Goal: Information Seeking & Learning: Check status

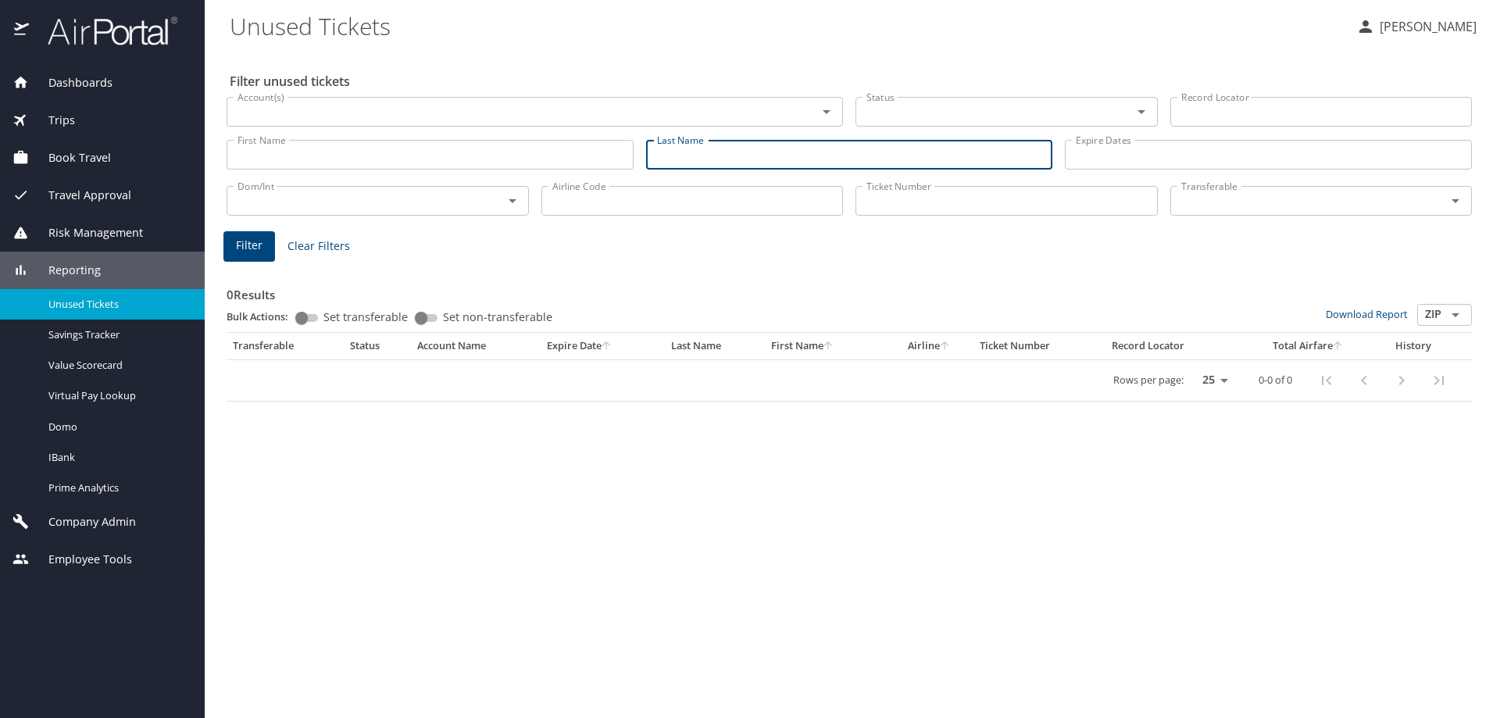
drag, startPoint x: 0, startPoint y: 0, endPoint x: 663, endPoint y: 154, distance: 680.7
click at [663, 154] on input "Last Name" at bounding box center [849, 155] width 407 height 30
type input "[PERSON_NAME]"
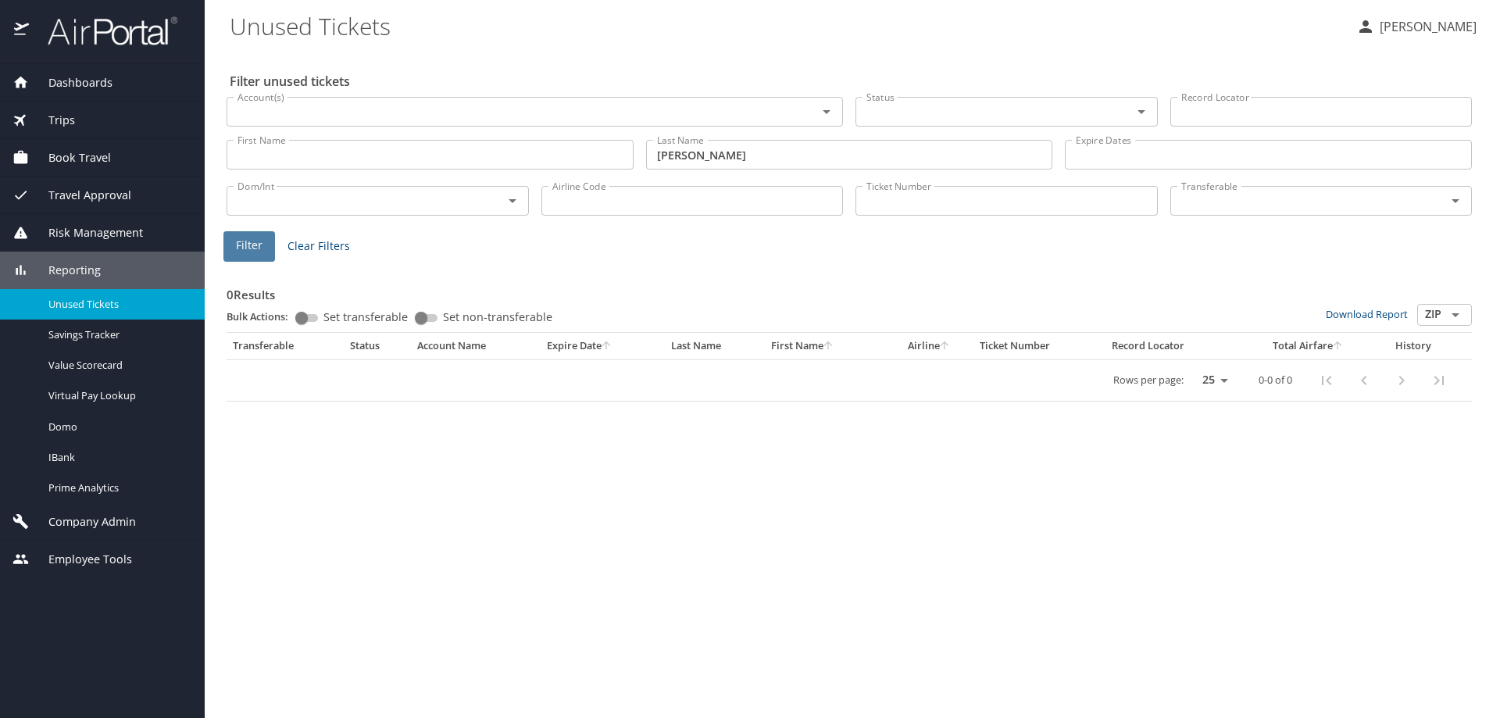
click at [264, 246] on button "Filter" at bounding box center [249, 246] width 52 height 30
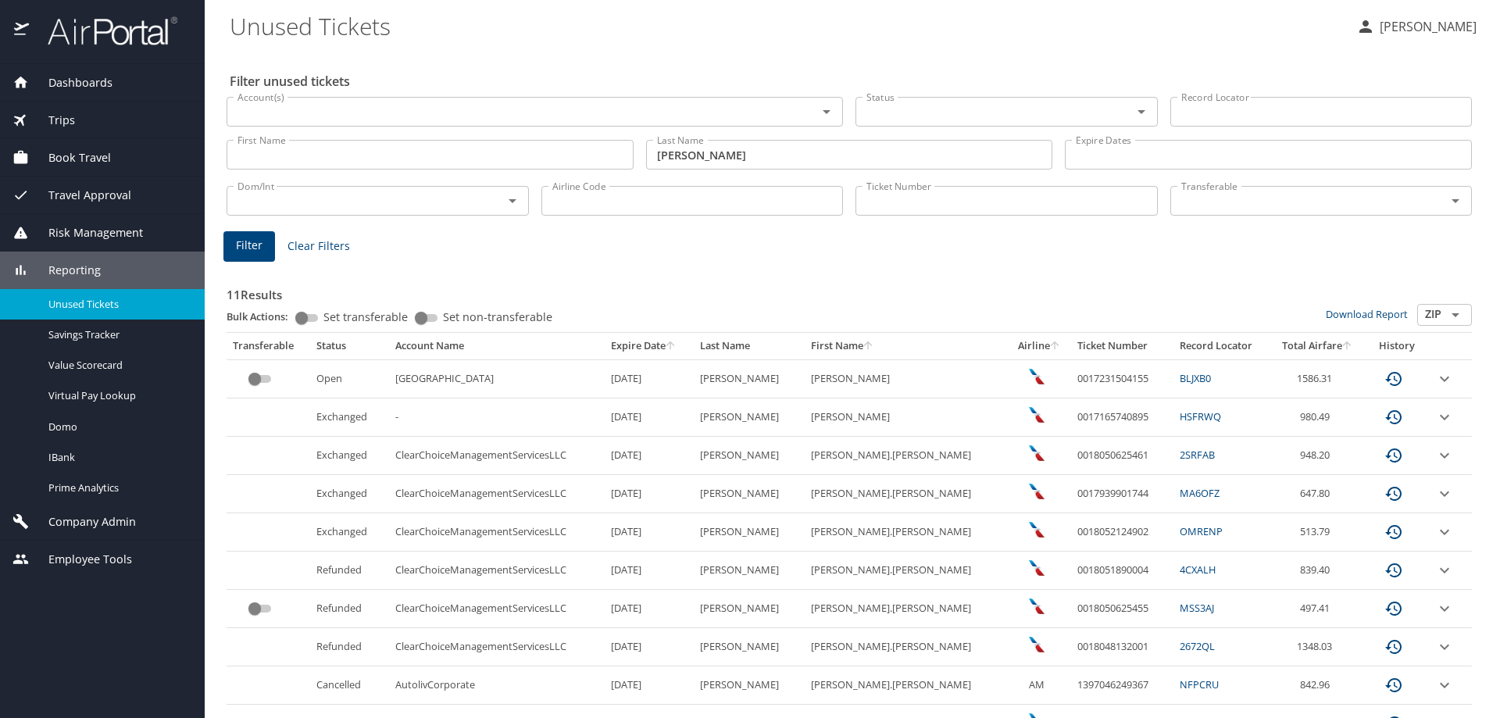
click at [682, 205] on input "Airline Code" at bounding box center [692, 201] width 302 height 30
type input "aa"
click at [276, 154] on input "First Name" at bounding box center [429, 155] width 407 height 30
click at [307, 108] on input "Account(s)" at bounding box center [511, 112] width 561 height 20
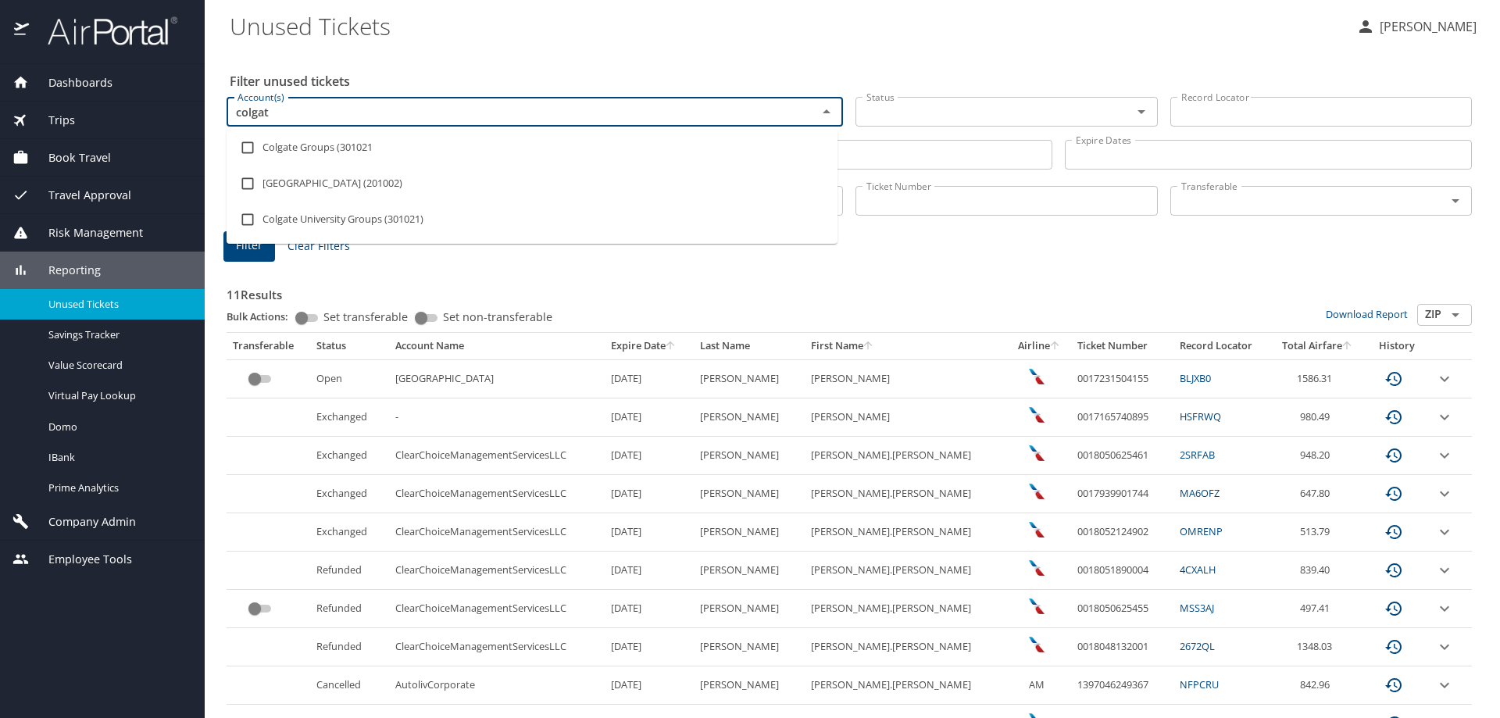
type input "colgate"
click at [317, 184] on li "[GEOGRAPHIC_DATA] (201002)" at bounding box center [531, 184] width 611 height 36
checkbox input "true"
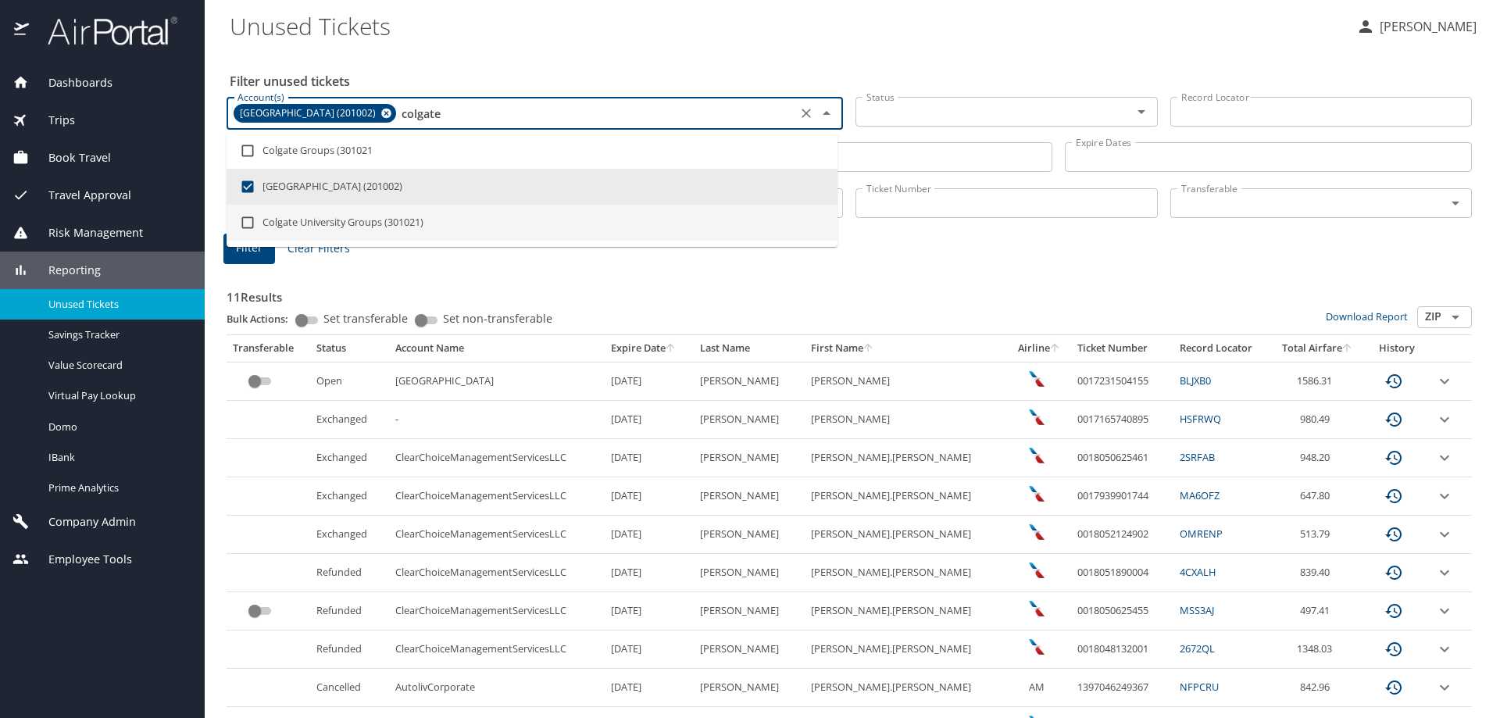
type input "colgate"
click at [271, 257] on button "Filter" at bounding box center [249, 249] width 52 height 30
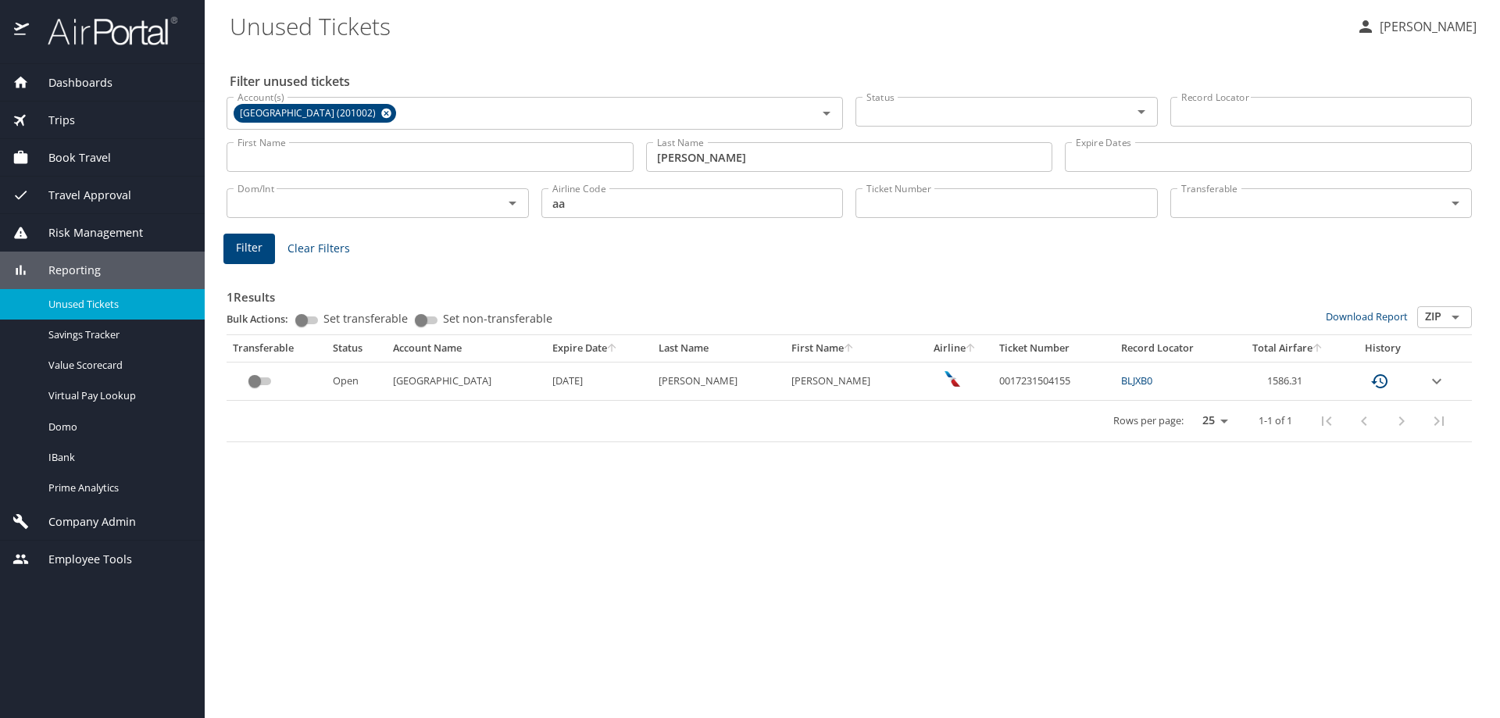
click at [1432, 378] on icon "expand row" at bounding box center [1436, 381] width 19 height 19
